Goal: Entertainment & Leisure: Consume media (video, audio)

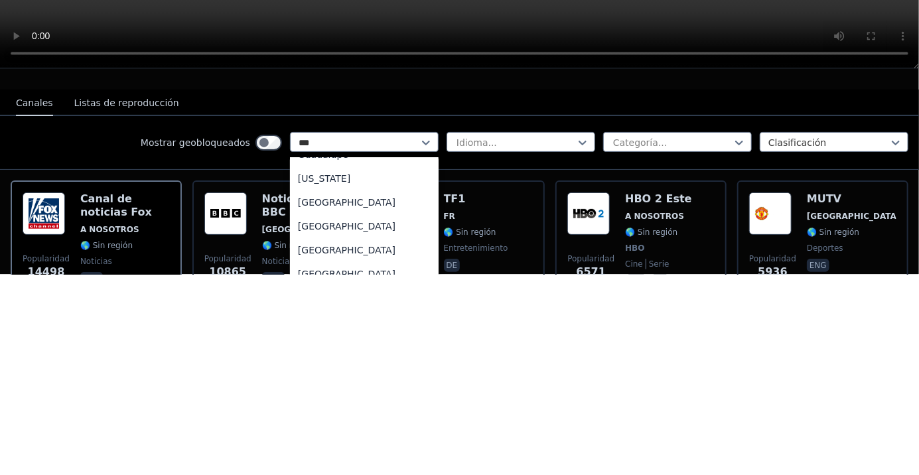
scroll to position [43, 0]
click at [355, 390] on div "[GEOGRAPHIC_DATA]" at bounding box center [364, 402] width 149 height 24
type input "***"
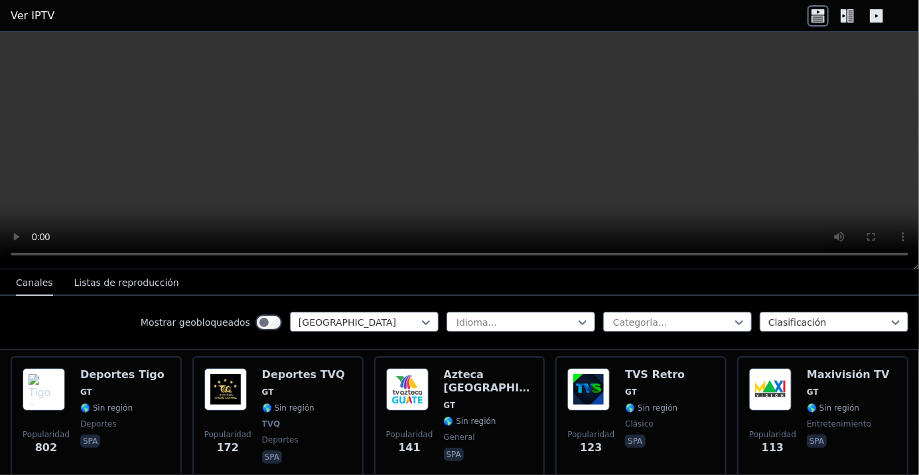
scroll to position [160, 0]
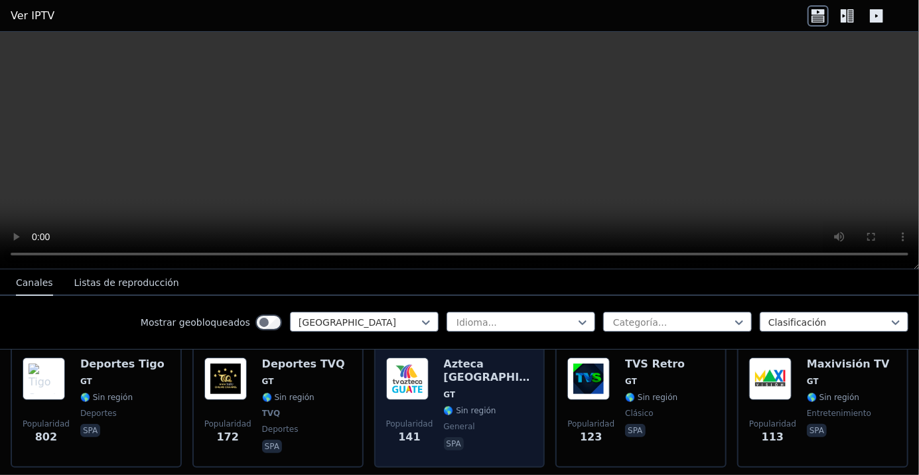
click at [488, 394] on div "Azteca Guatemala GT 🌎 Sin región general spa" at bounding box center [489, 407] width 90 height 98
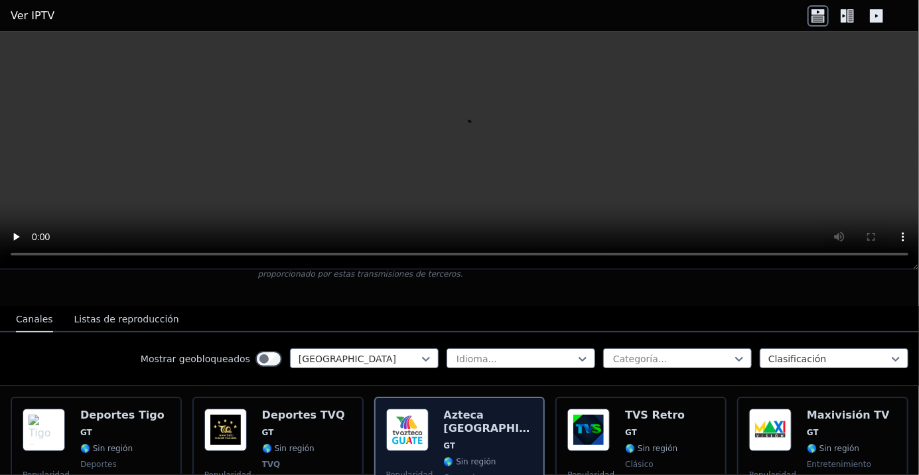
scroll to position [112, 0]
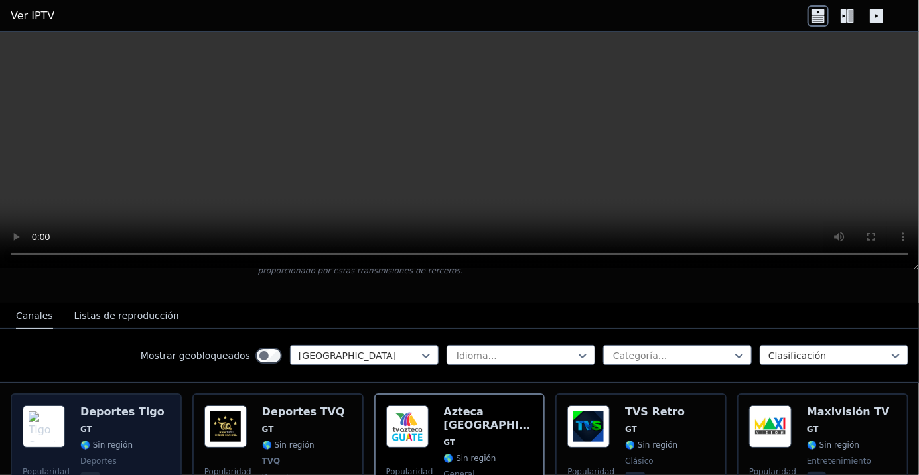
click at [56, 422] on img at bounding box center [44, 426] width 42 height 42
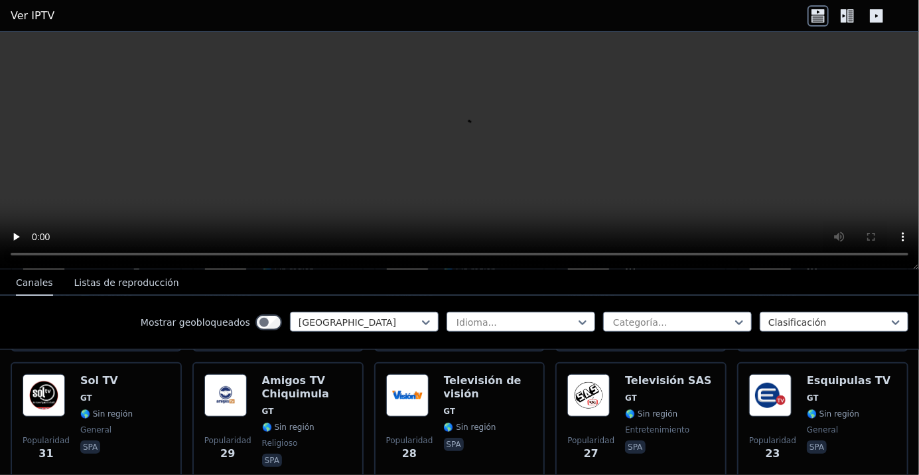
scroll to position [419, 0]
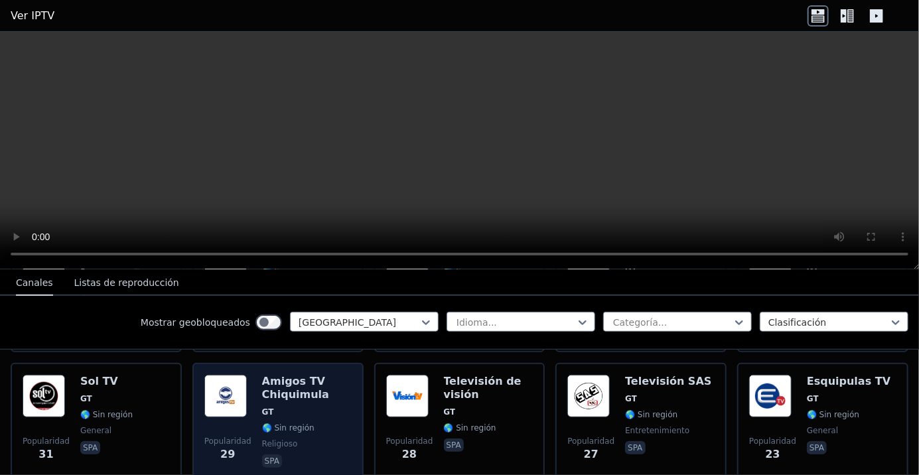
click at [262, 407] on font "GT" at bounding box center [268, 411] width 12 height 9
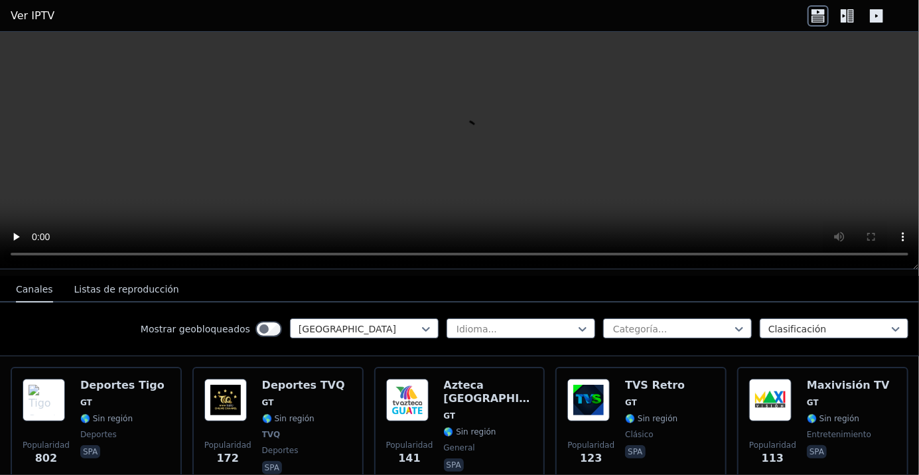
scroll to position [141, 0]
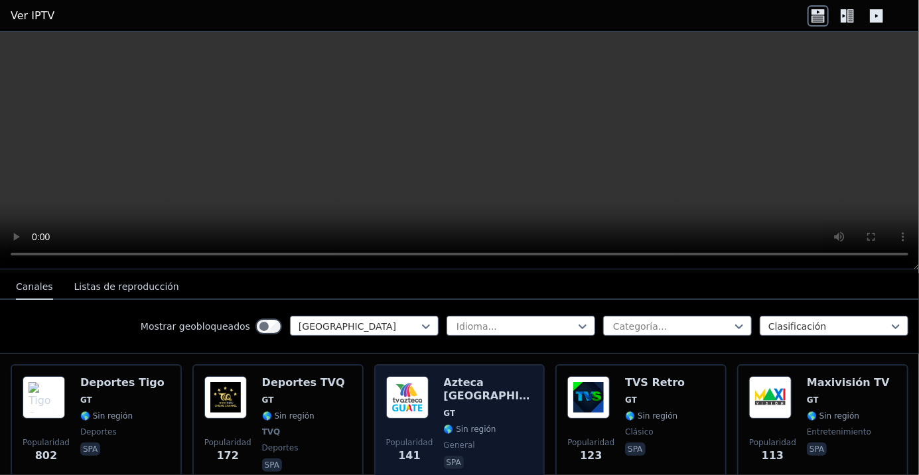
click at [506, 424] on span "🌎 Sin región" at bounding box center [489, 429] width 90 height 11
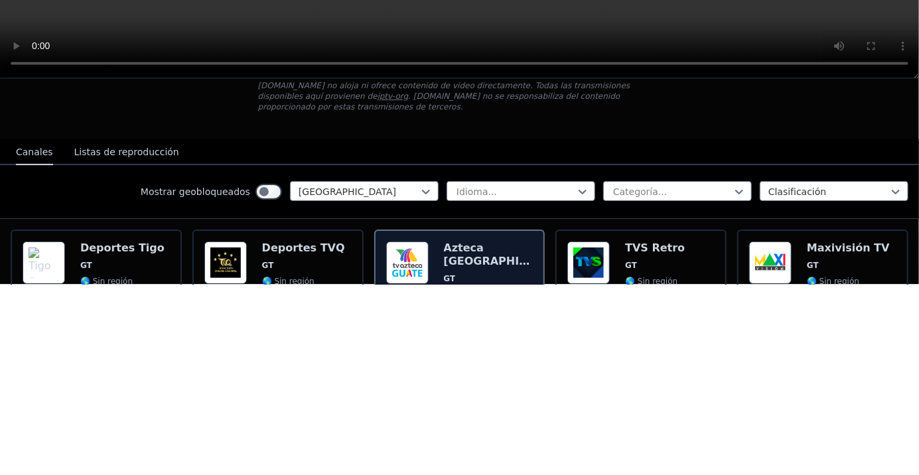
scroll to position [0, 0]
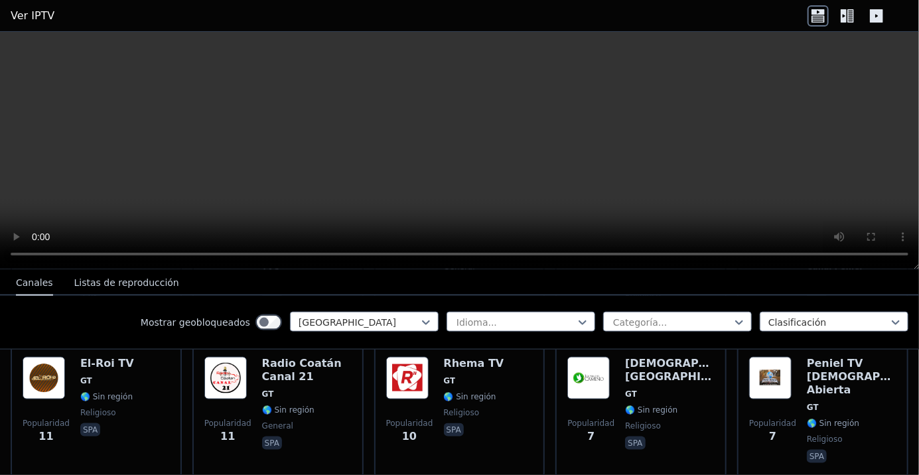
scroll to position [852, 0]
